Goal: Find specific page/section: Find specific page/section

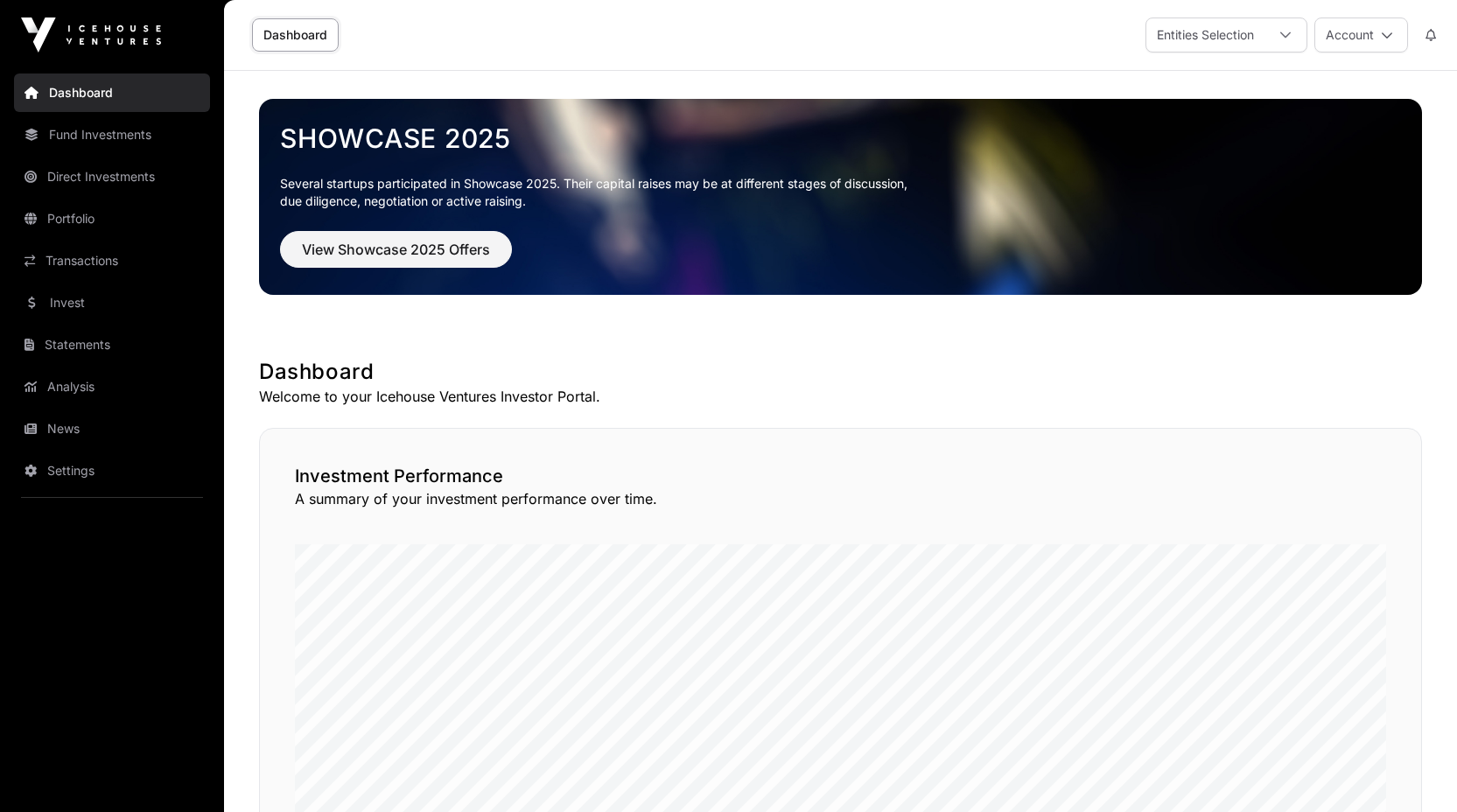
scroll to position [345, 0]
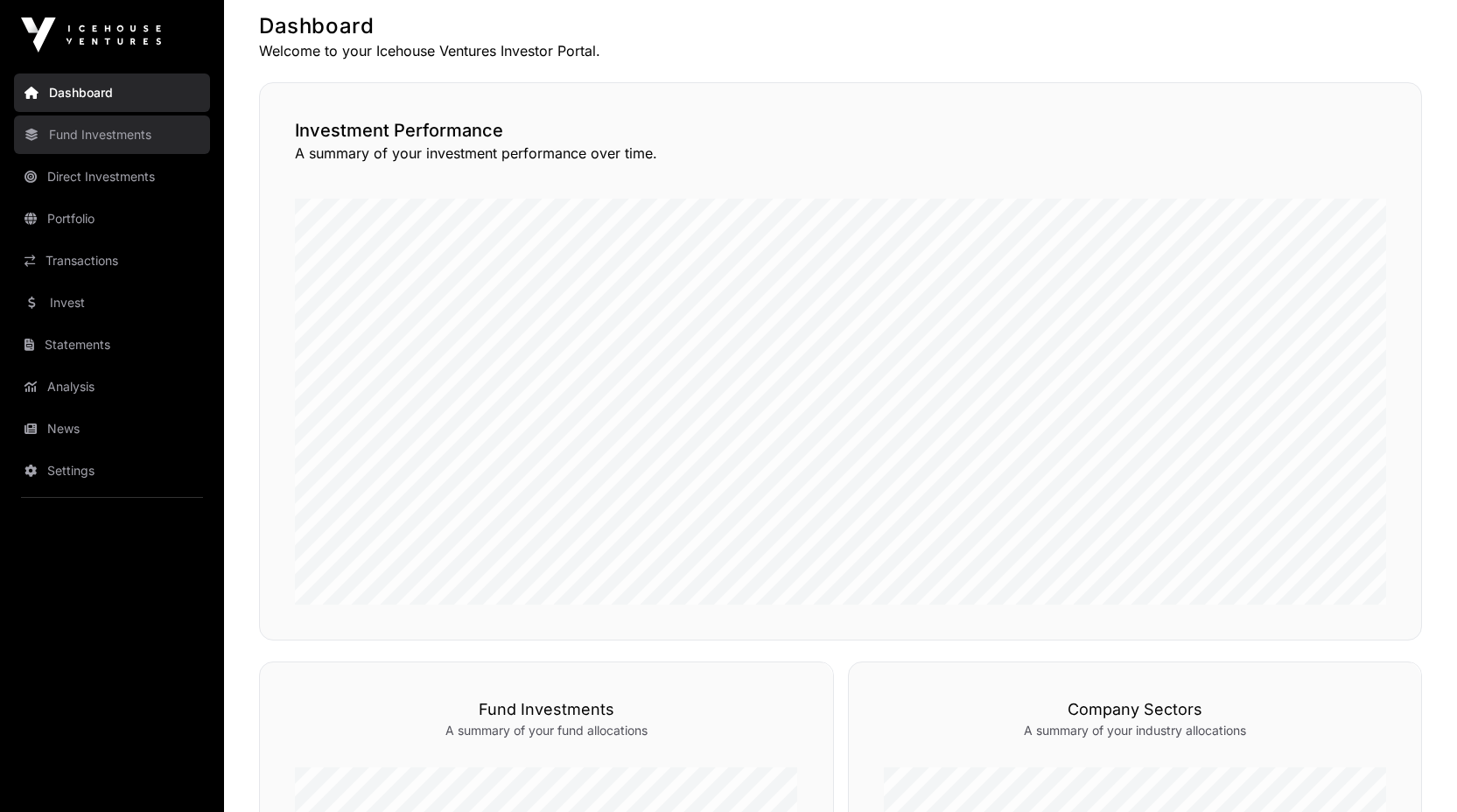
click at [96, 150] on link "Fund Investments" at bounding box center [111, 134] width 196 height 38
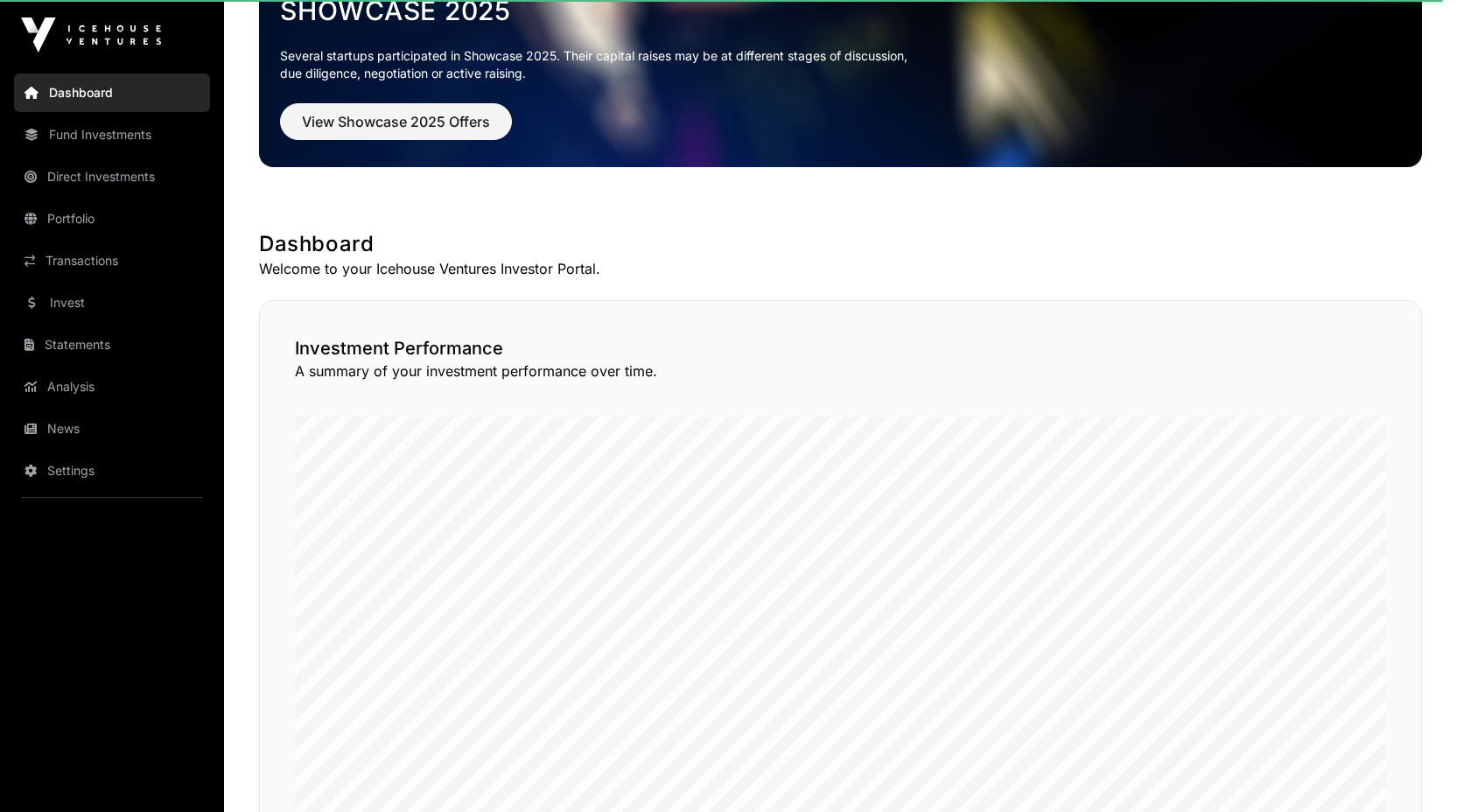
scroll to position [0, 0]
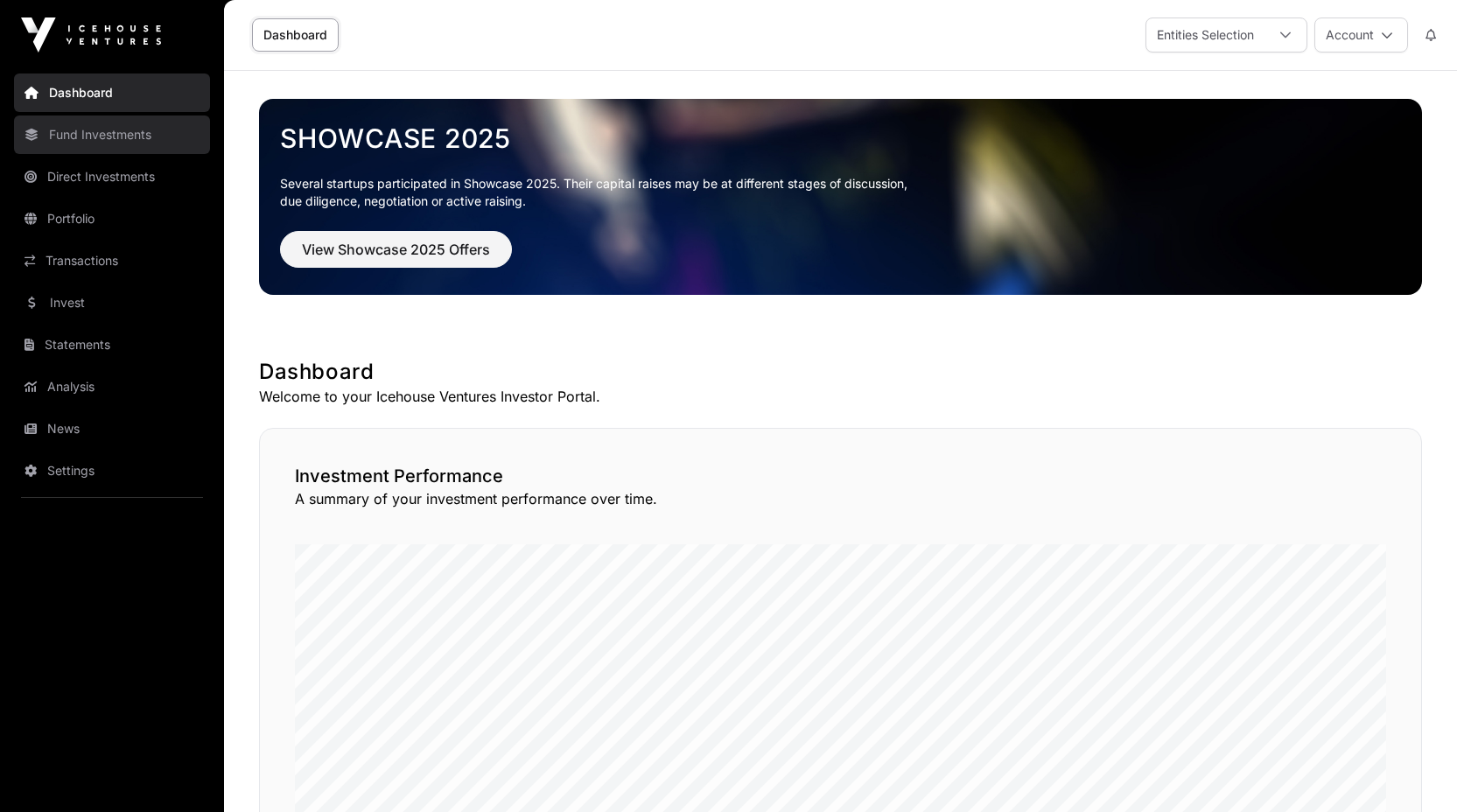
click at [98, 132] on link "Fund Investments" at bounding box center [111, 134] width 196 height 38
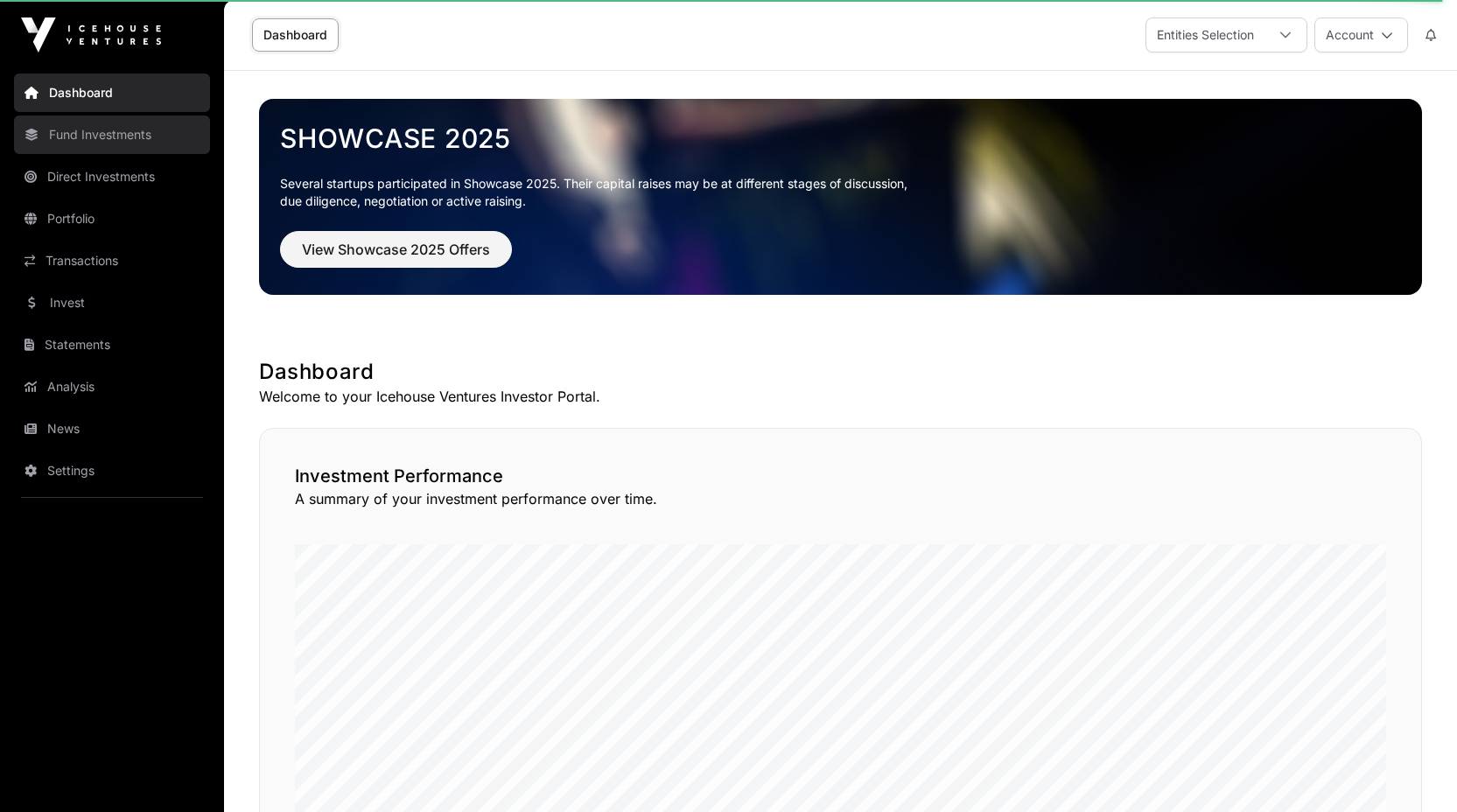
click at [98, 132] on link "Fund Investments" at bounding box center [111, 134] width 196 height 38
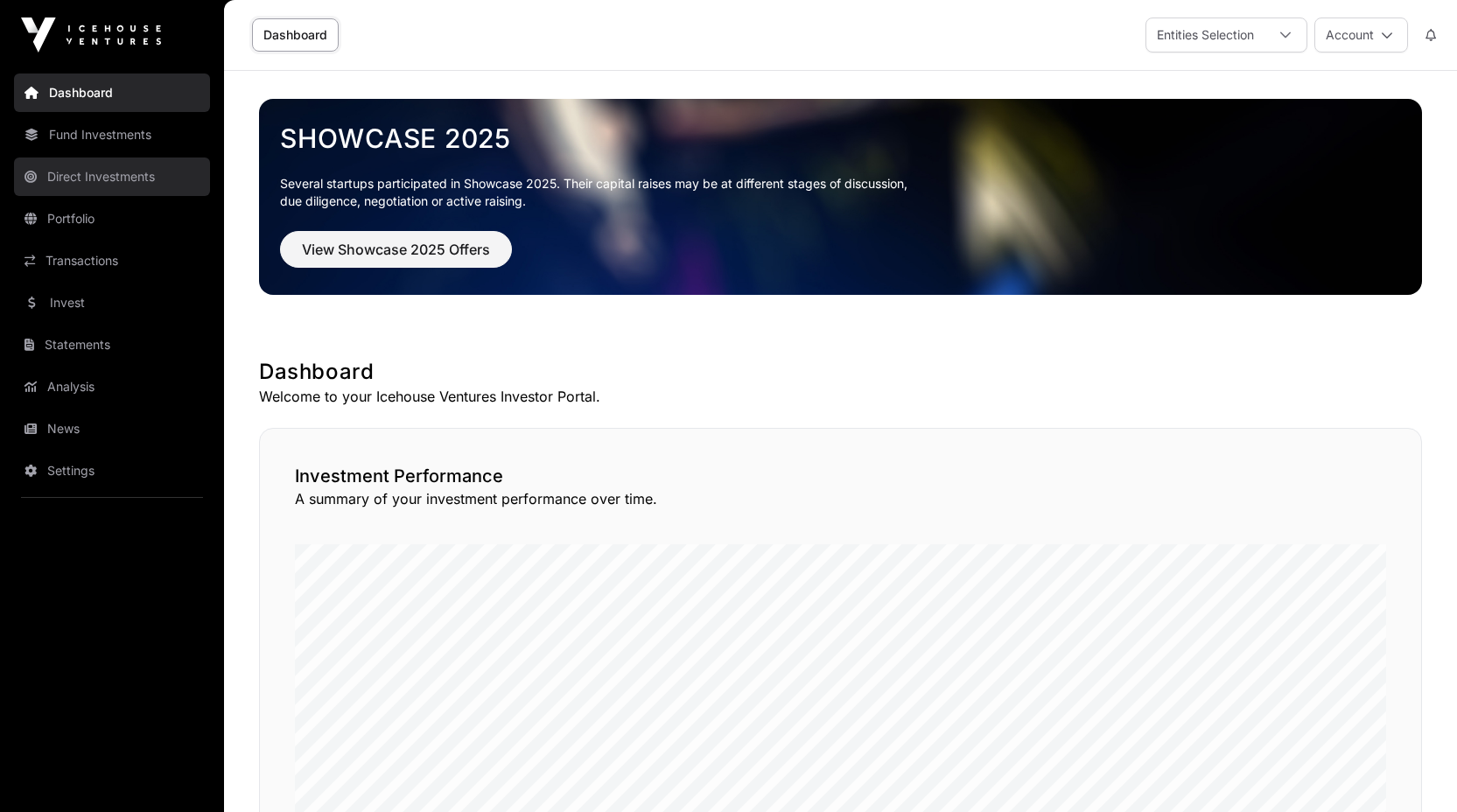
click at [101, 169] on link "Direct Investments" at bounding box center [111, 176] width 196 height 38
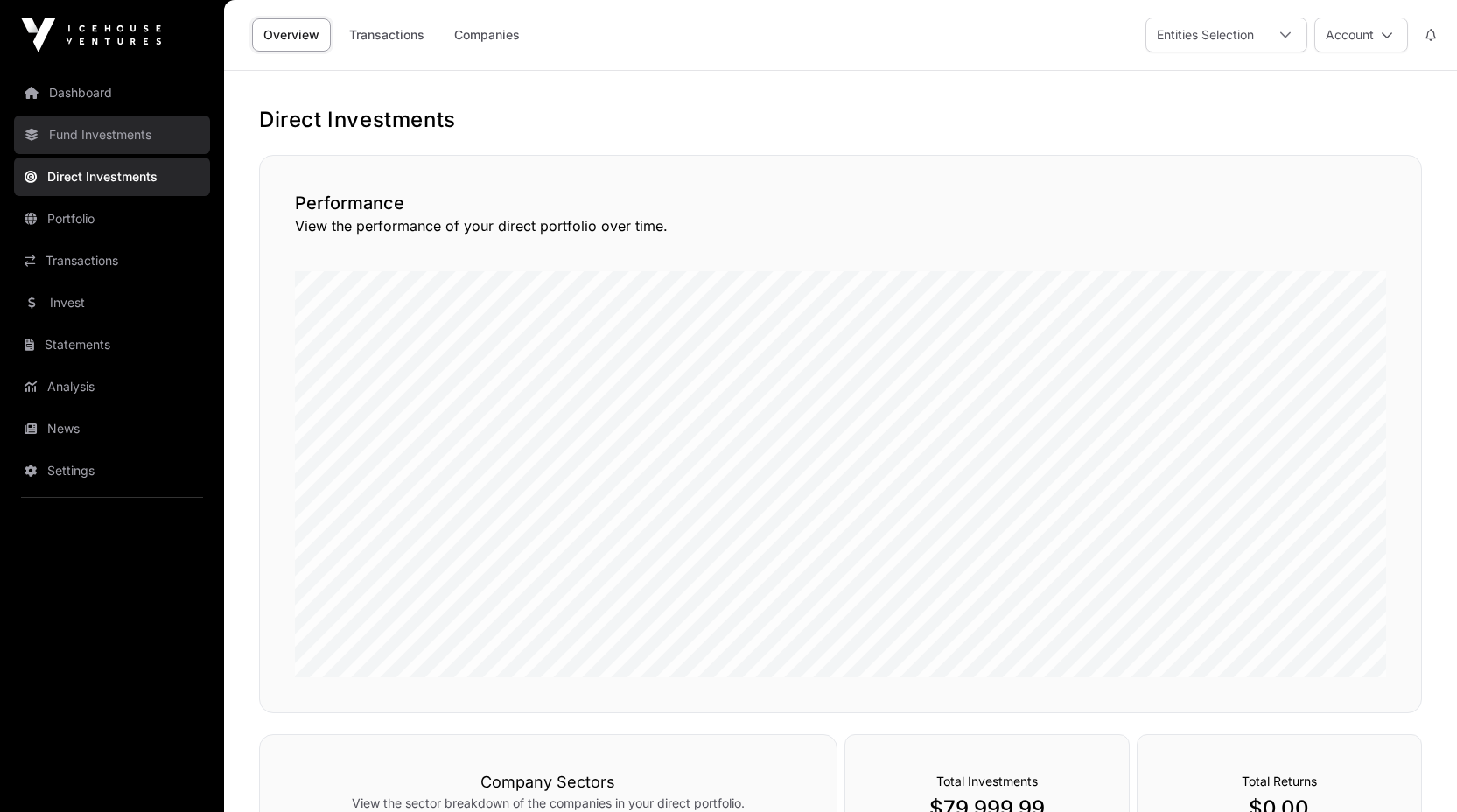
click at [98, 146] on link "Fund Investments" at bounding box center [111, 134] width 196 height 38
